Goal: Transaction & Acquisition: Purchase product/service

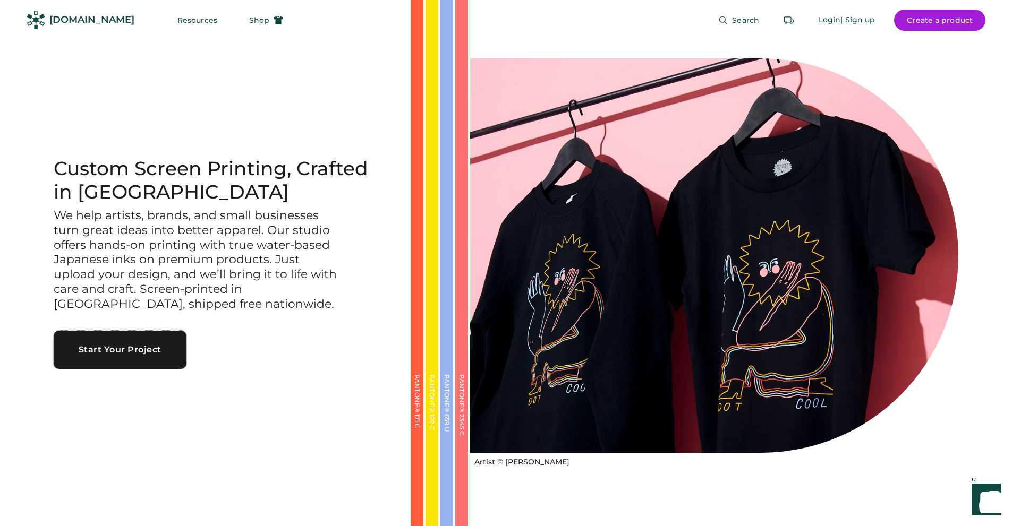
click at [135, 352] on button "Start Your Project" at bounding box center [120, 350] width 133 height 38
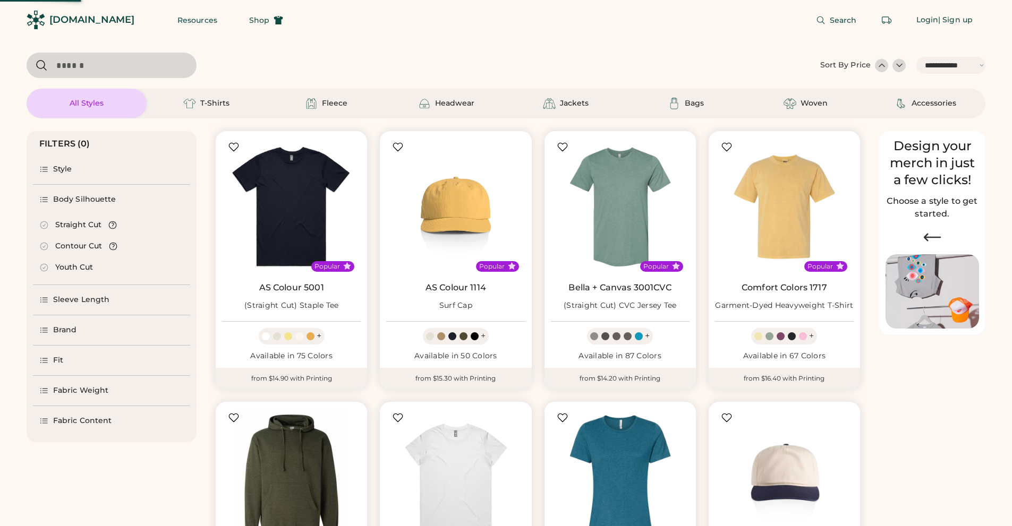
select select "*****"
select select "*"
click at [67, 329] on div "Brand" at bounding box center [65, 330] width 24 height 11
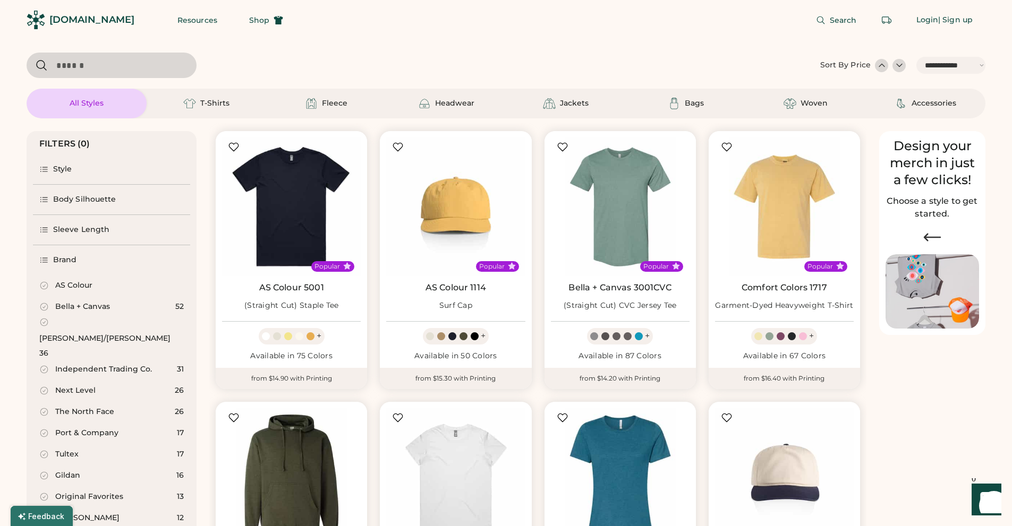
scroll to position [212, 0]
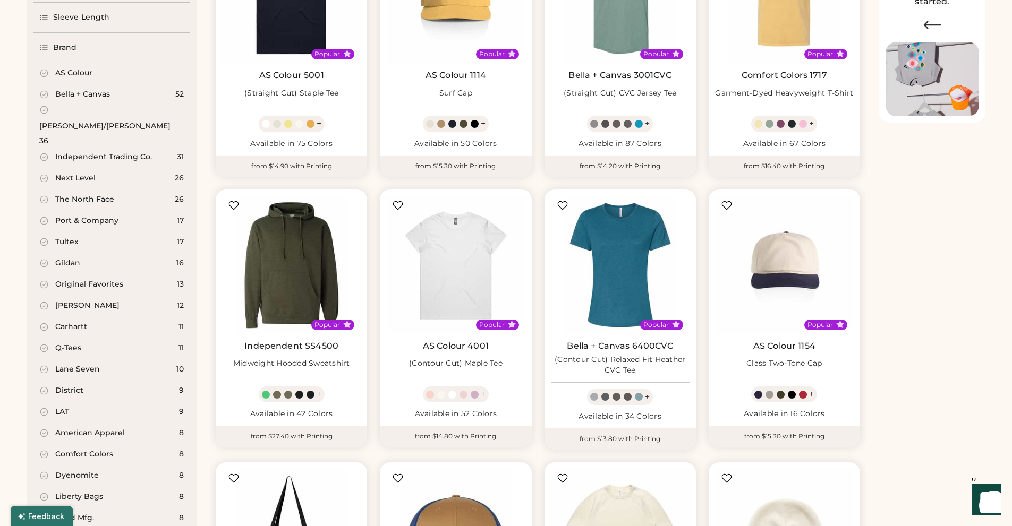
select select "*****"
select select "*"
click at [69, 121] on div "[PERSON_NAME]/[PERSON_NAME]" at bounding box center [104, 126] width 131 height 11
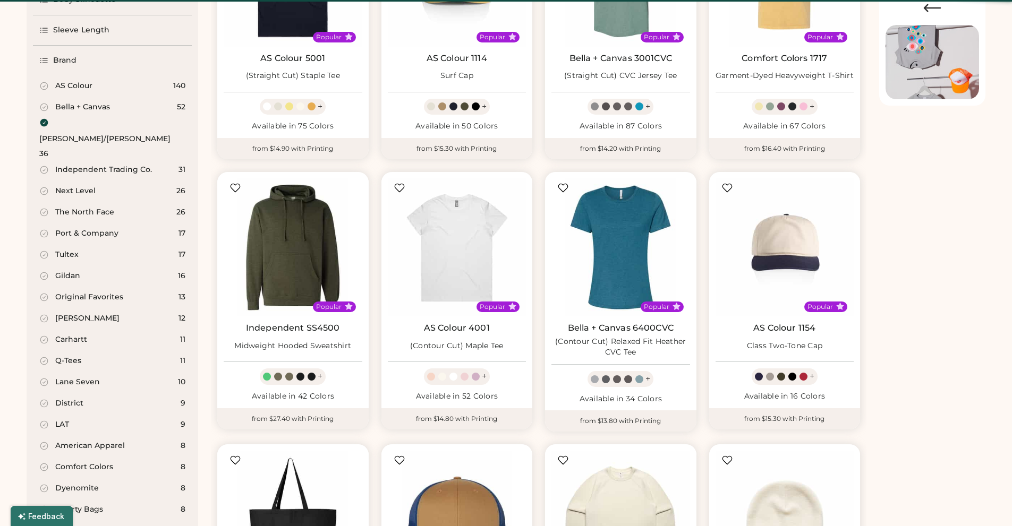
select select "*"
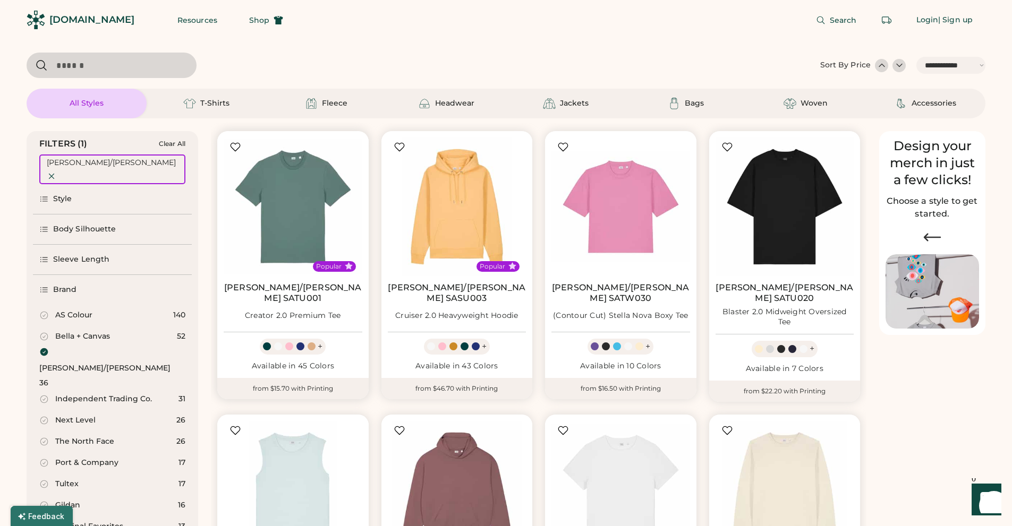
click at [319, 341] on div "+" at bounding box center [320, 347] width 5 height 12
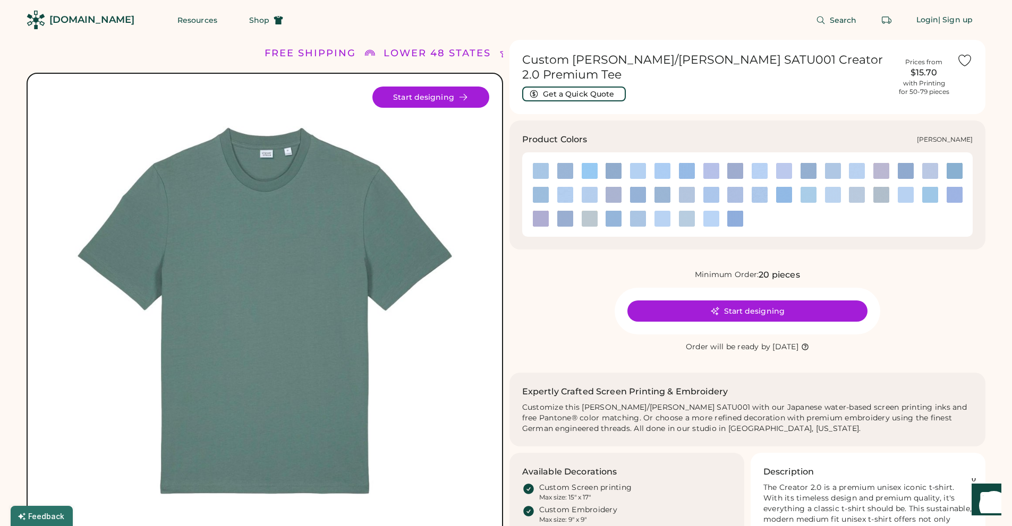
drag, startPoint x: 526, startPoint y: 147, endPoint x: 746, endPoint y: 217, distance: 230.8
click at [746, 217] on div at bounding box center [747, 194] width 451 height 84
copy div
click at [763, 210] on div at bounding box center [748, 195] width 438 height 72
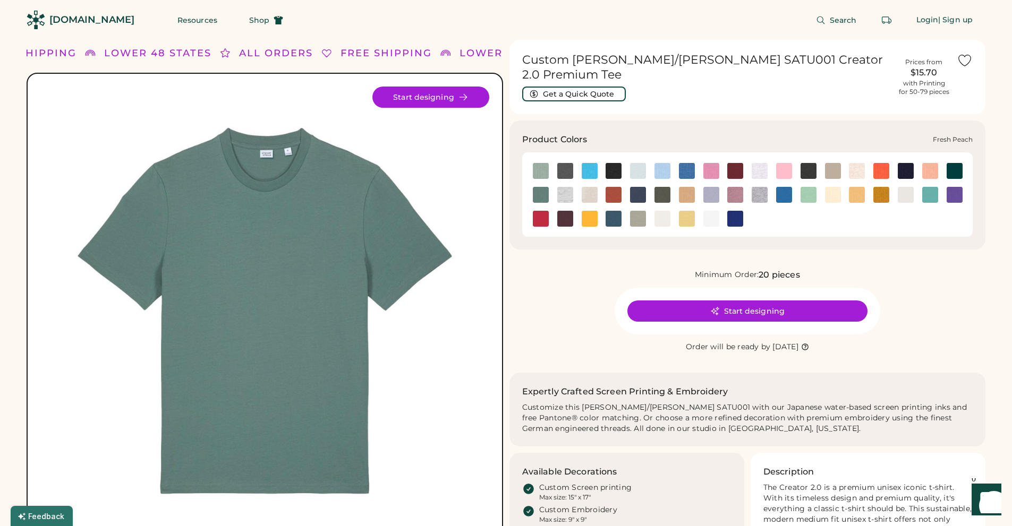
click at [927, 163] on img at bounding box center [930, 171] width 16 height 16
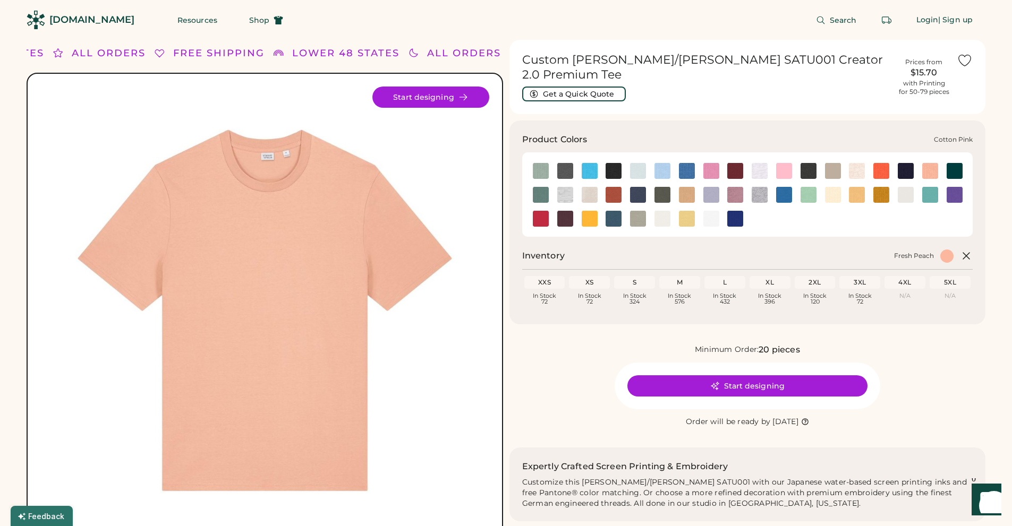
click at [785, 163] on img at bounding box center [784, 171] width 16 height 16
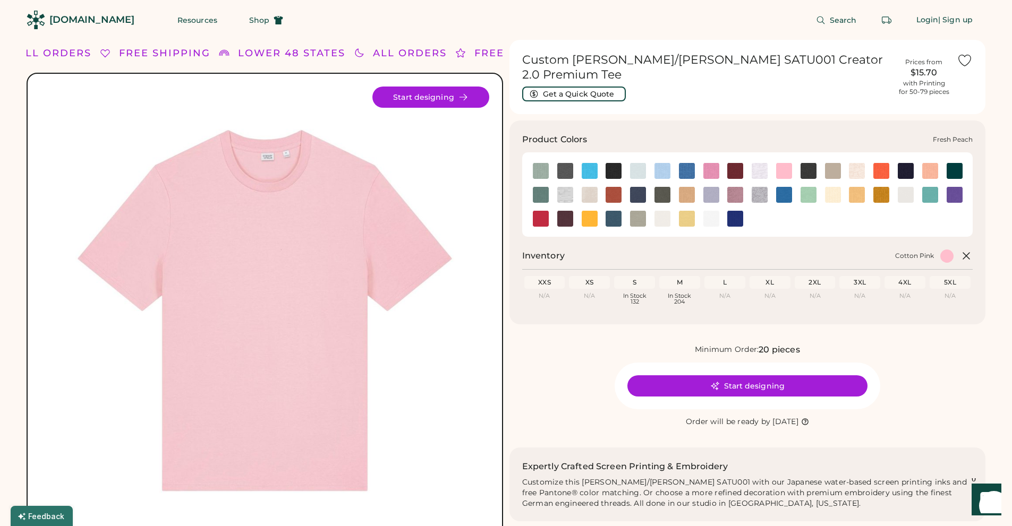
click at [928, 163] on img at bounding box center [930, 171] width 16 height 16
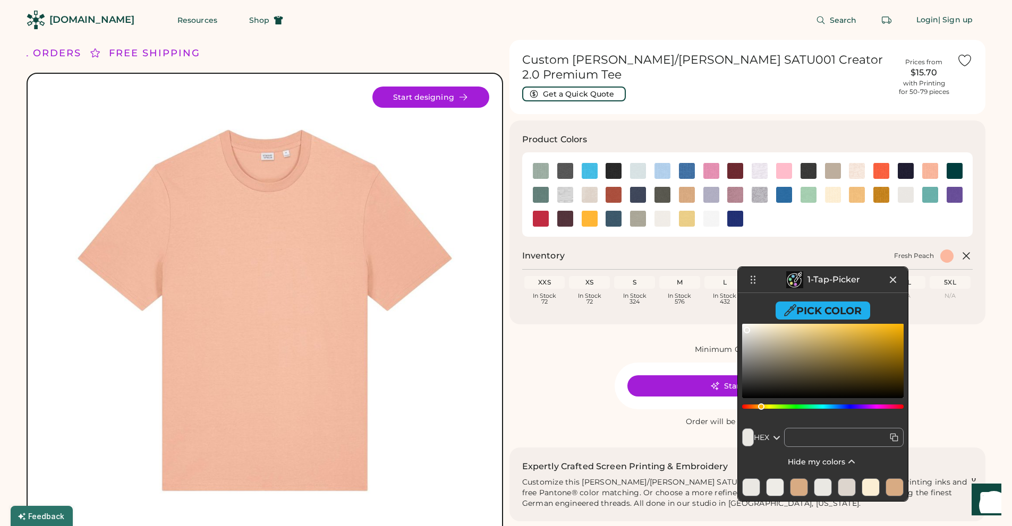
drag, startPoint x: 918, startPoint y: 24, endPoint x: 832, endPoint y: 282, distance: 272.3
click at [832, 282] on p "1-Tap-Picker" at bounding box center [833, 280] width 53 height 8
click at [637, 211] on img at bounding box center [638, 219] width 16 height 16
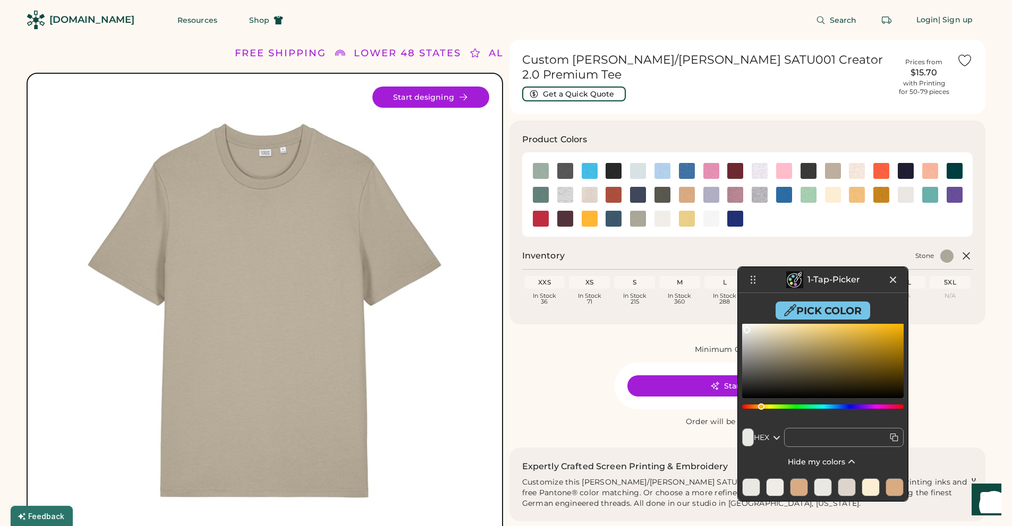
click at [794, 306] on icon at bounding box center [790, 310] width 12 height 12
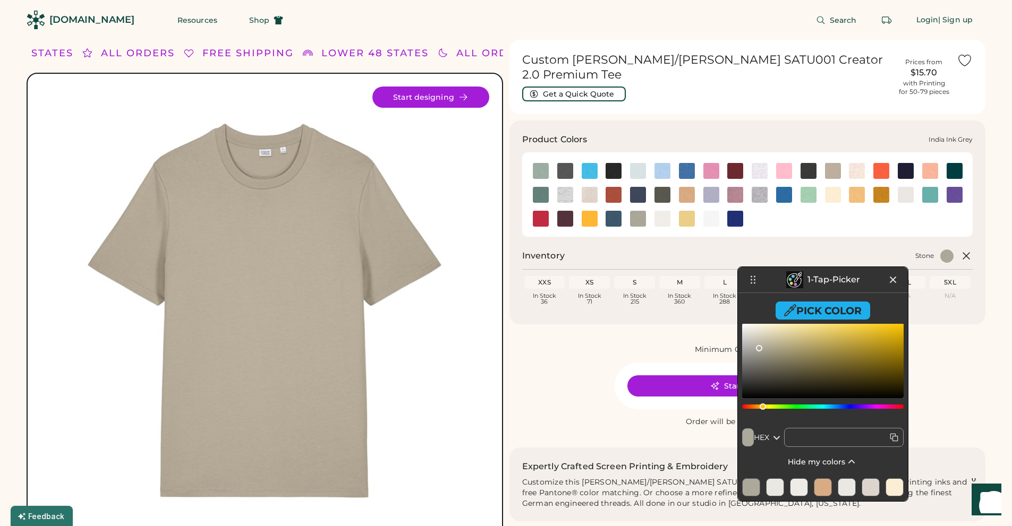
click at [636, 187] on img at bounding box center [638, 195] width 16 height 16
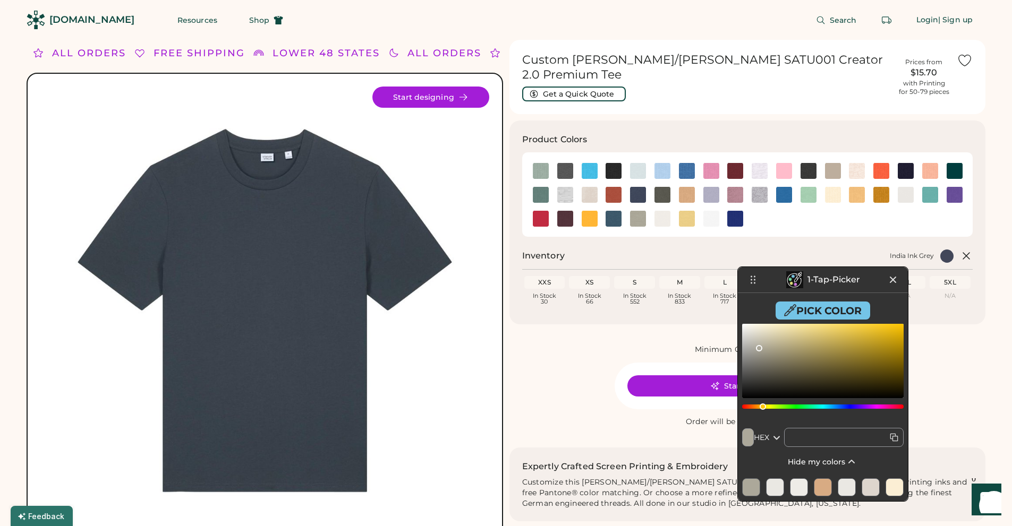
click at [808, 312] on button "Pick Color" at bounding box center [823, 311] width 95 height 18
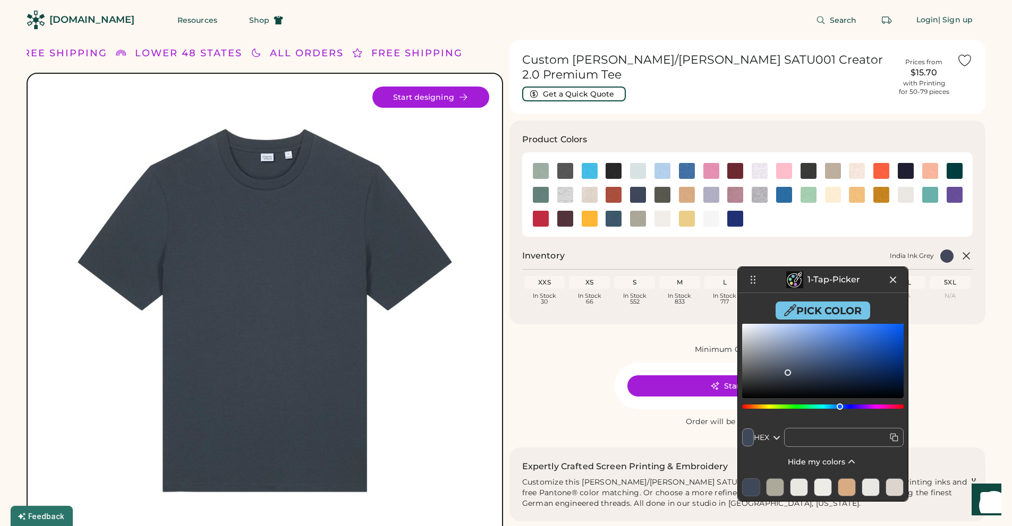
click at [810, 314] on button "Pick Color" at bounding box center [823, 311] width 95 height 18
click at [827, 311] on button "Pick Color" at bounding box center [823, 311] width 95 height 18
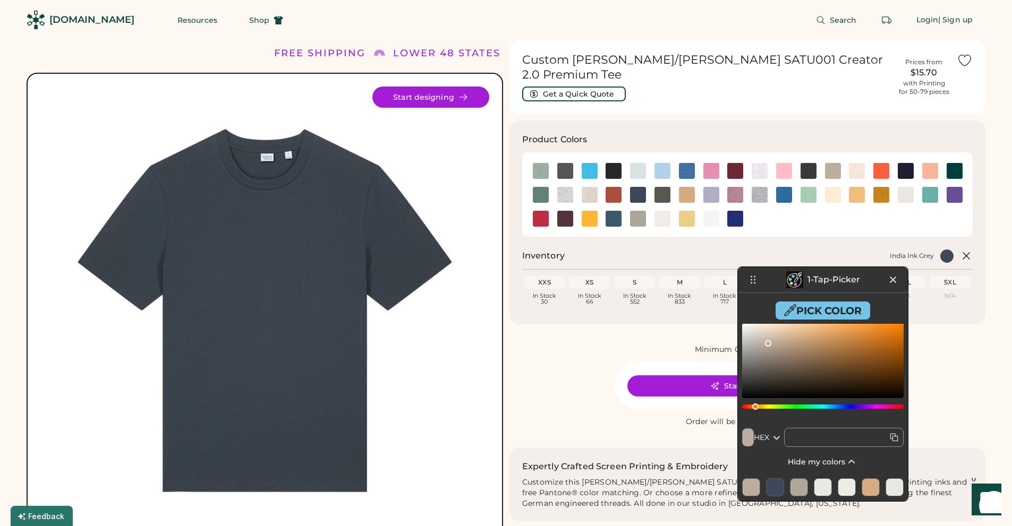
click at [806, 313] on button "Pick Color" at bounding box center [823, 311] width 95 height 18
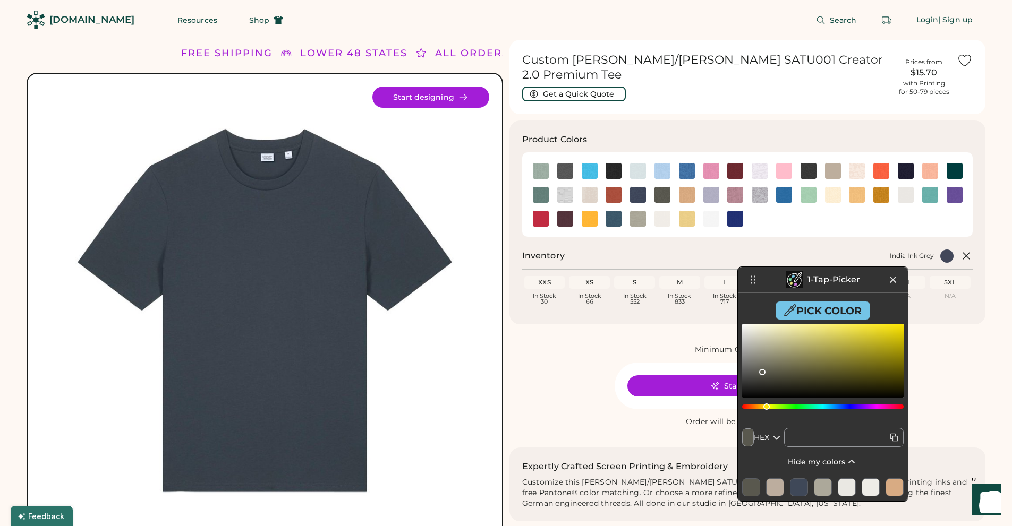
click at [812, 309] on button "Pick Color" at bounding box center [823, 311] width 95 height 18
click at [815, 311] on button "Pick Color" at bounding box center [823, 311] width 95 height 18
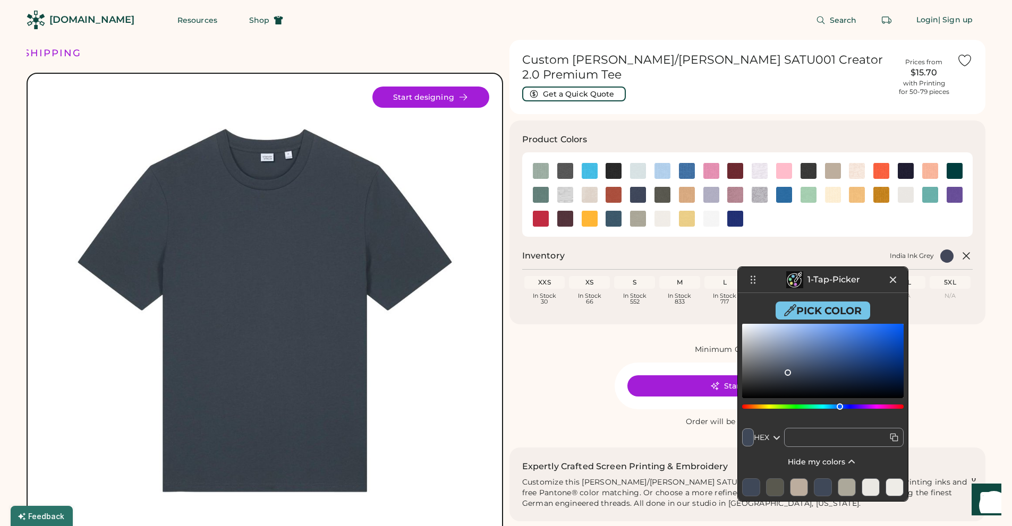
click at [807, 312] on button "Pick Color" at bounding box center [823, 311] width 95 height 18
click at [807, 311] on button "Pick Color" at bounding box center [823, 311] width 95 height 18
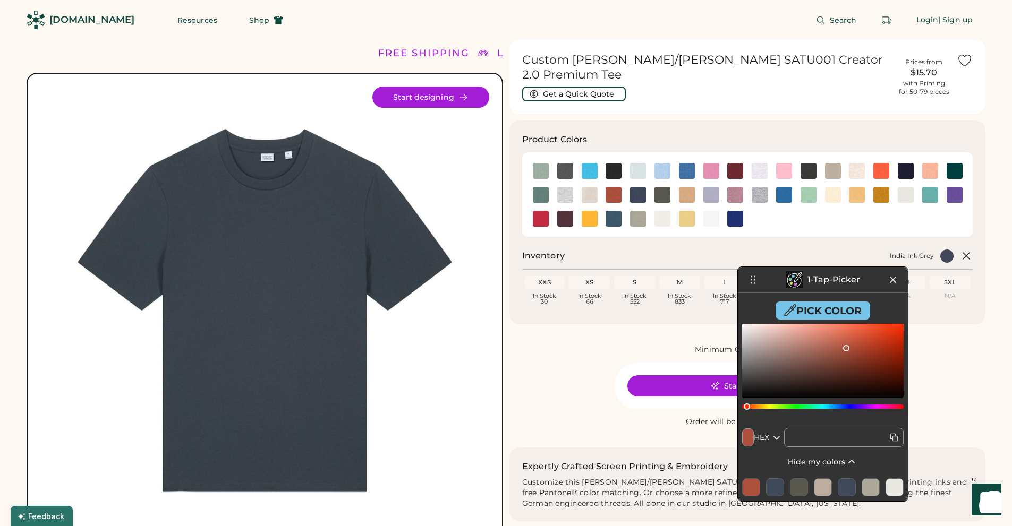
click at [804, 310] on button "Pick Color" at bounding box center [823, 311] width 95 height 18
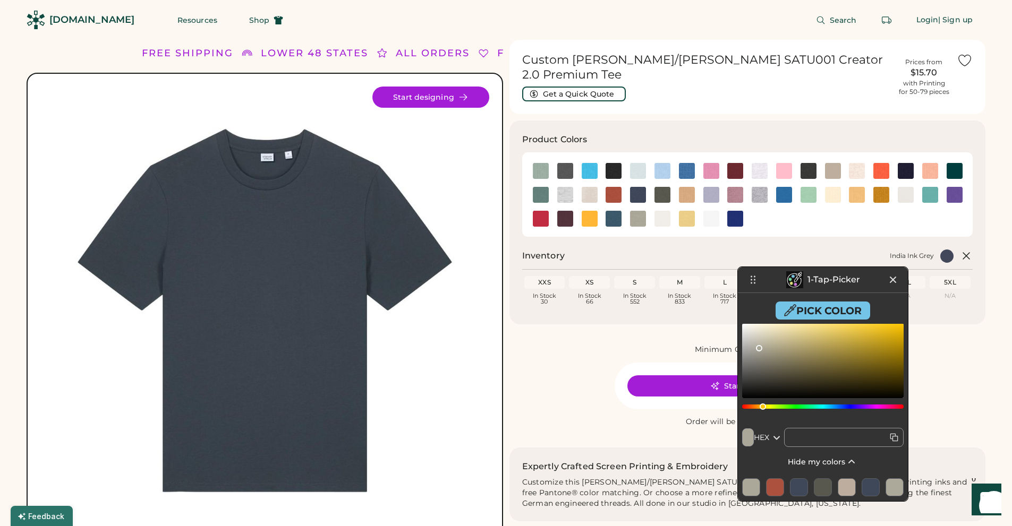
click at [804, 313] on button "Pick Color" at bounding box center [823, 311] width 95 height 18
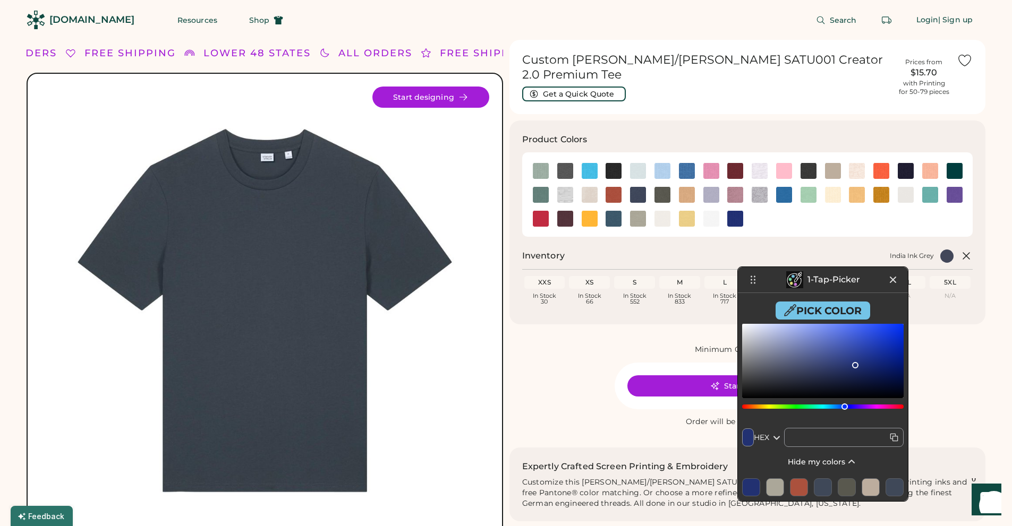
click at [828, 312] on button "Pick Color" at bounding box center [823, 311] width 95 height 18
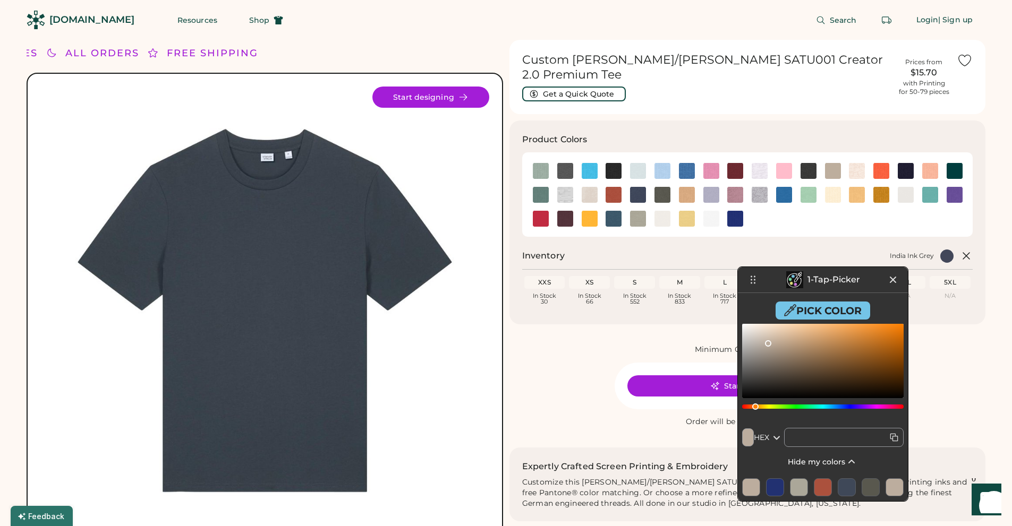
click at [828, 310] on button "Pick Color" at bounding box center [823, 311] width 95 height 18
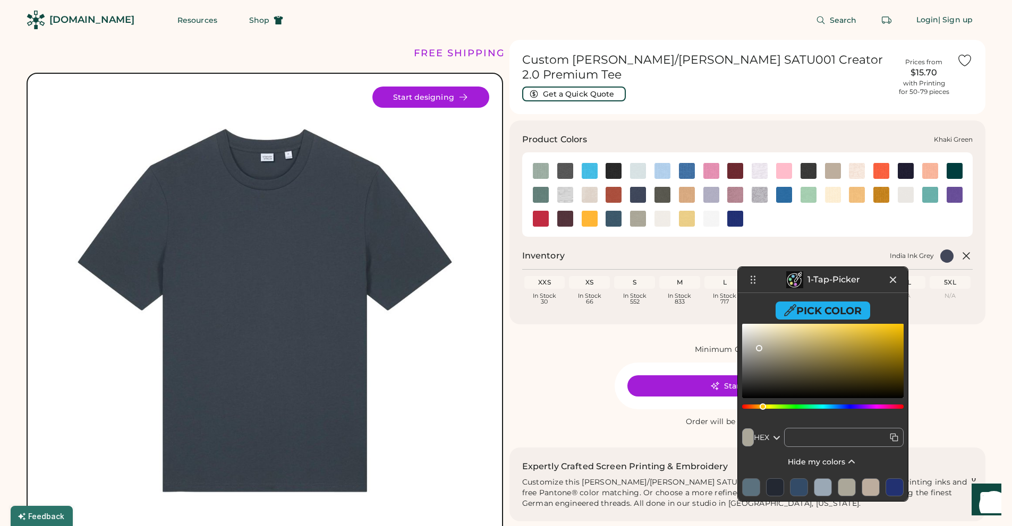
click at [659, 187] on img at bounding box center [662, 195] width 16 height 16
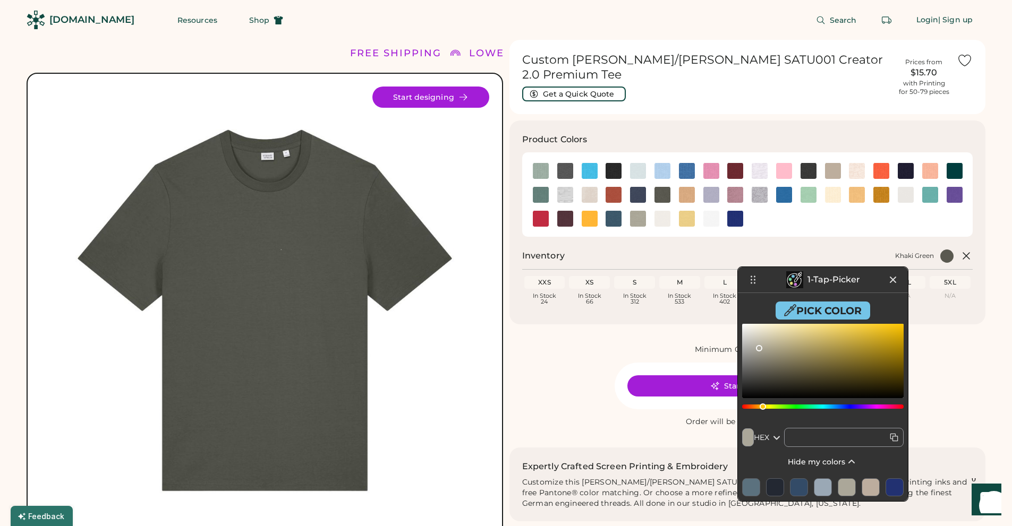
click at [805, 313] on button "Pick Color" at bounding box center [823, 311] width 95 height 18
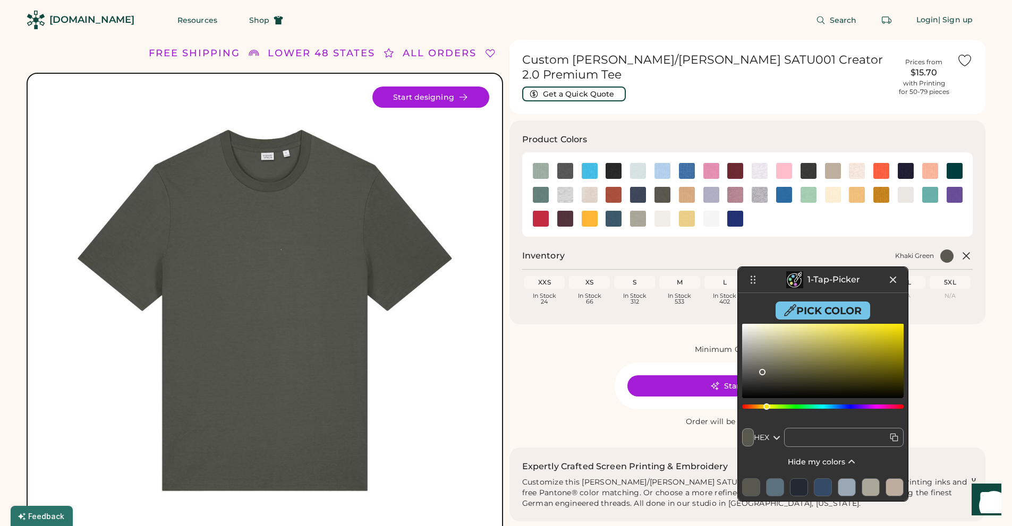
click at [825, 310] on button "Pick Color" at bounding box center [823, 311] width 95 height 18
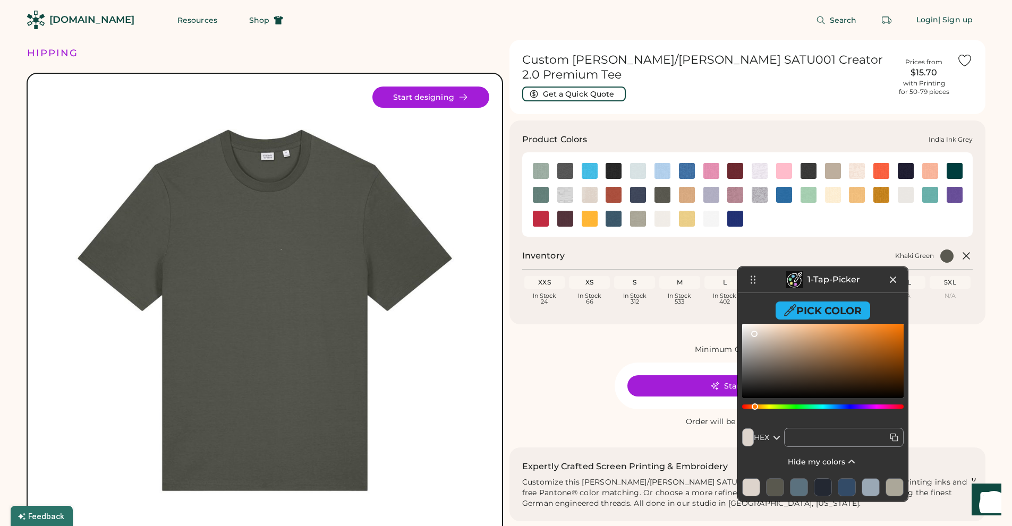
click at [638, 187] on img at bounding box center [638, 195] width 16 height 16
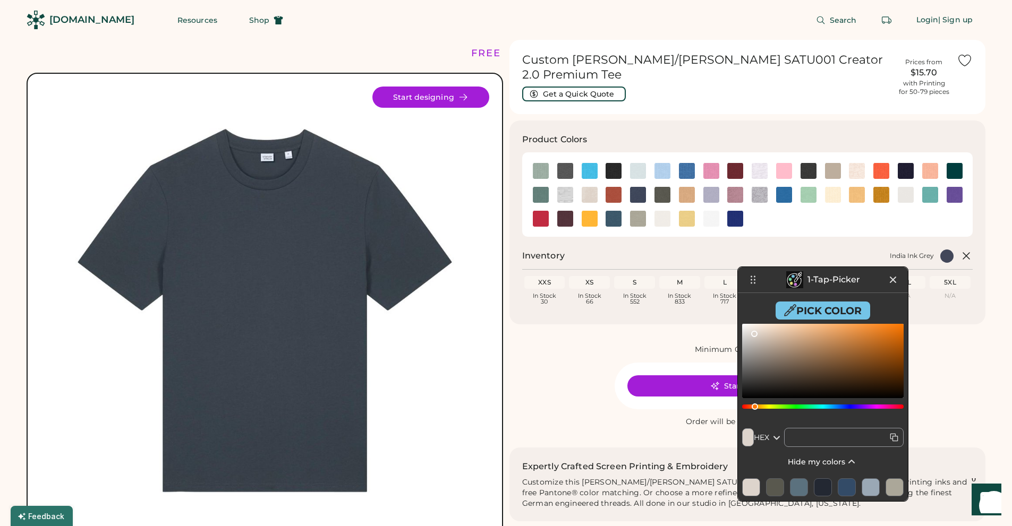
click at [825, 313] on button "Pick Color" at bounding box center [823, 311] width 95 height 18
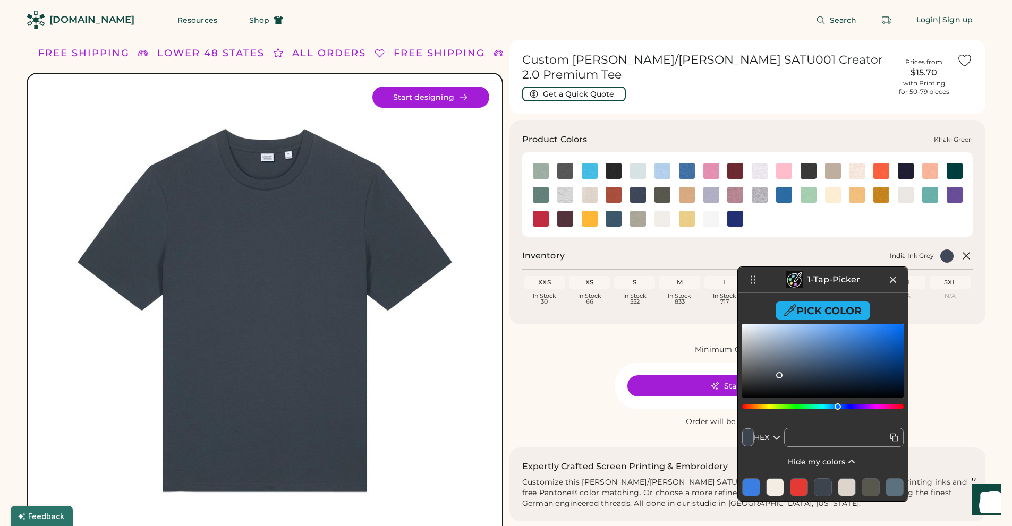
click at [662, 187] on img at bounding box center [662, 195] width 16 height 16
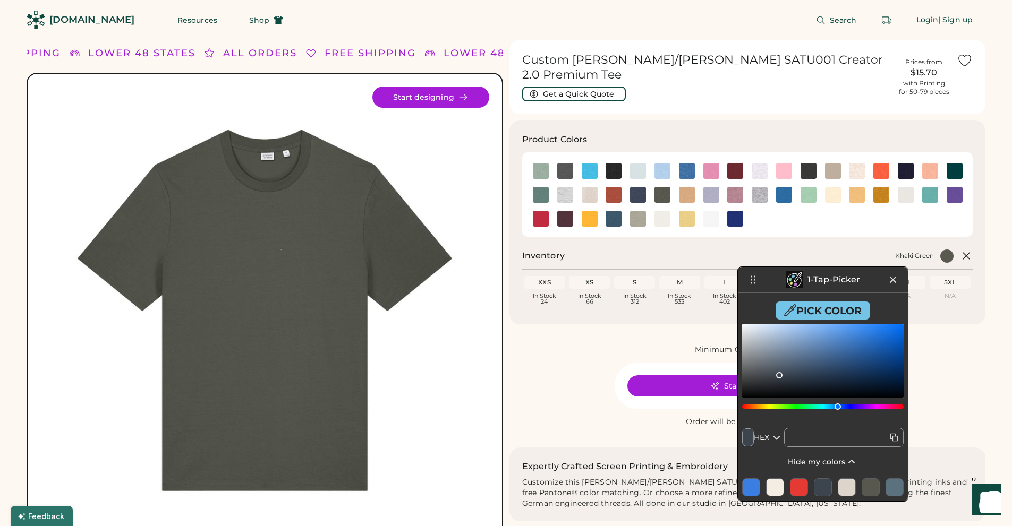
click at [797, 310] on button "Pick Color" at bounding box center [823, 311] width 95 height 18
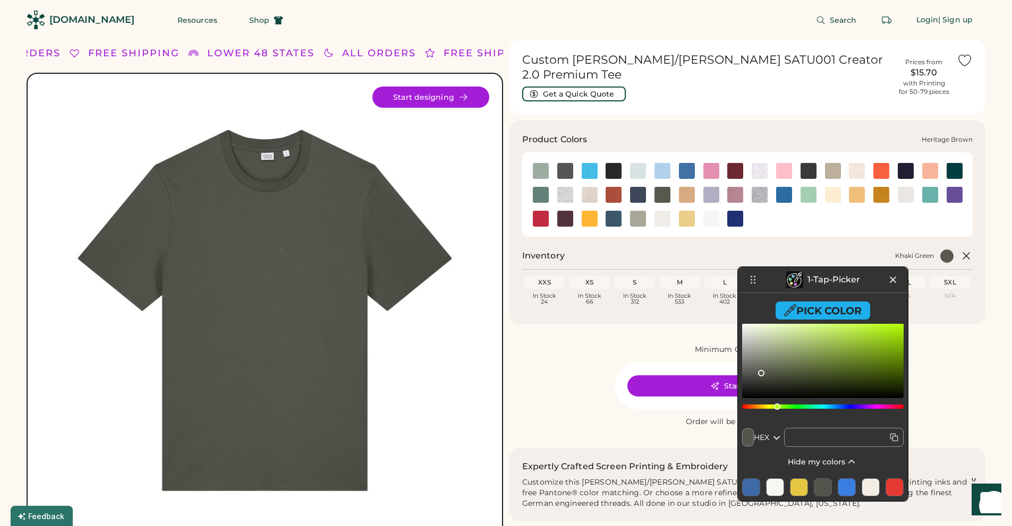
click at [611, 189] on img at bounding box center [614, 195] width 16 height 16
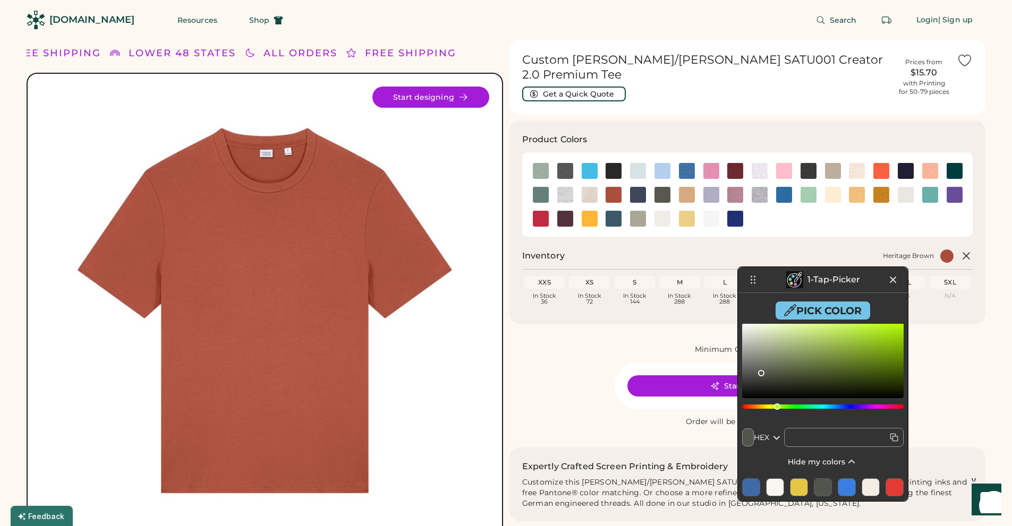
click at [824, 310] on button "Pick Color" at bounding box center [823, 311] width 95 height 18
